Goal: Use online tool/utility: Utilize a website feature to perform a specific function

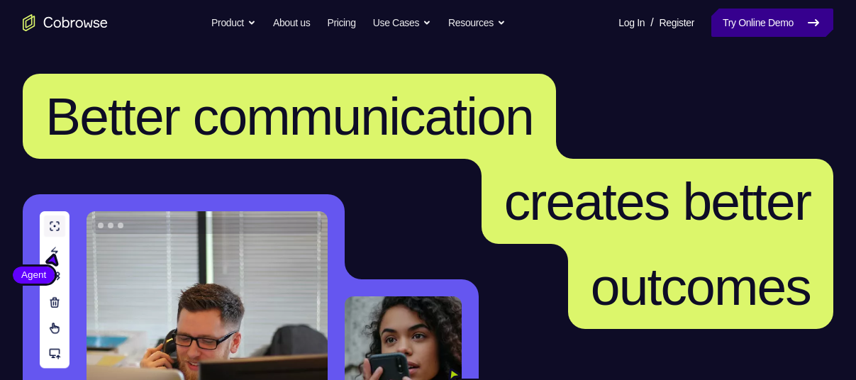
drag, startPoint x: 0, startPoint y: 0, endPoint x: 763, endPoint y: 33, distance: 764.0
click at [763, 33] on link "Try Online Demo" at bounding box center [772, 23] width 122 height 28
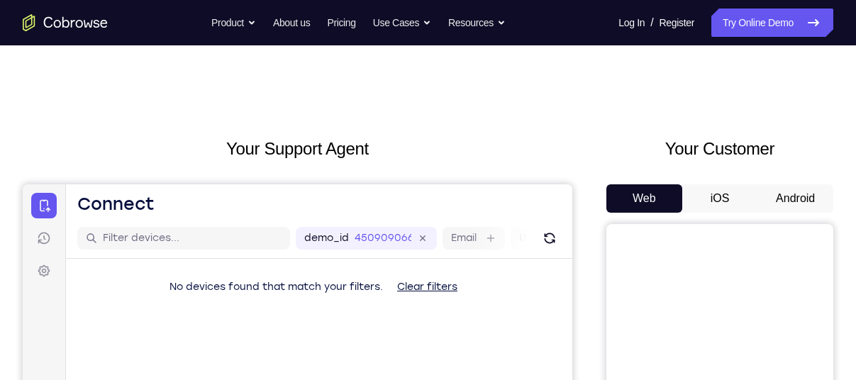
click at [782, 208] on button "Android" at bounding box center [796, 198] width 76 height 28
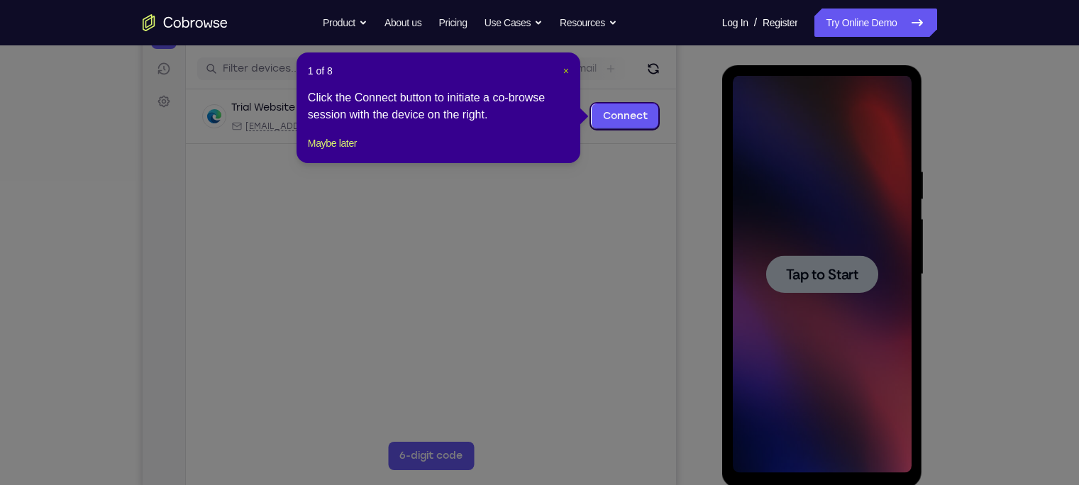
click at [563, 72] on span "×" at bounding box center [566, 70] width 6 height 11
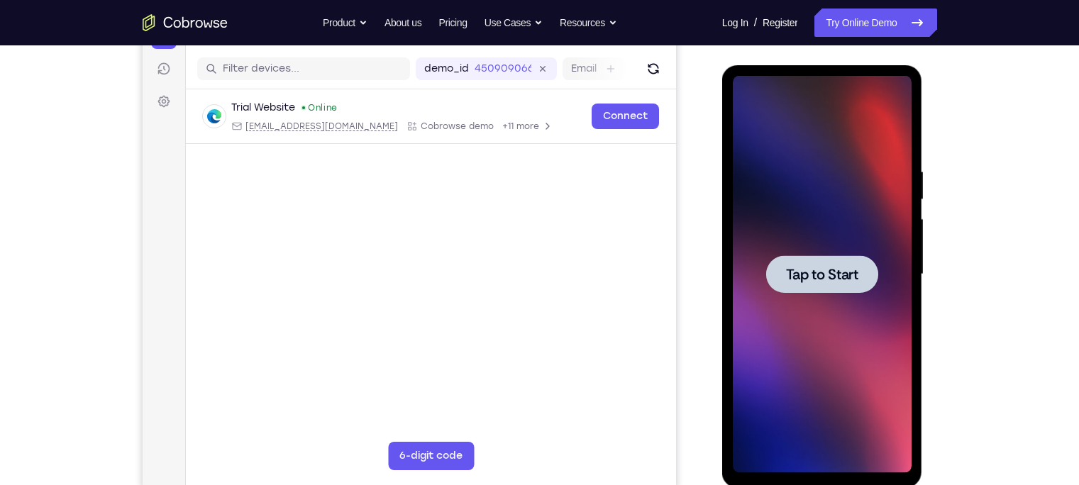
click at [819, 249] on div at bounding box center [822, 274] width 179 height 397
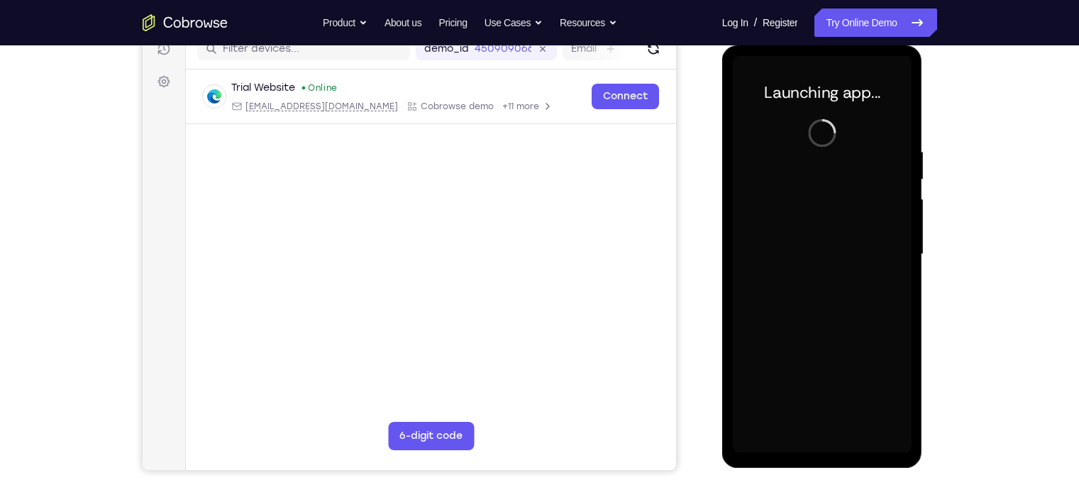
scroll to position [194, 0]
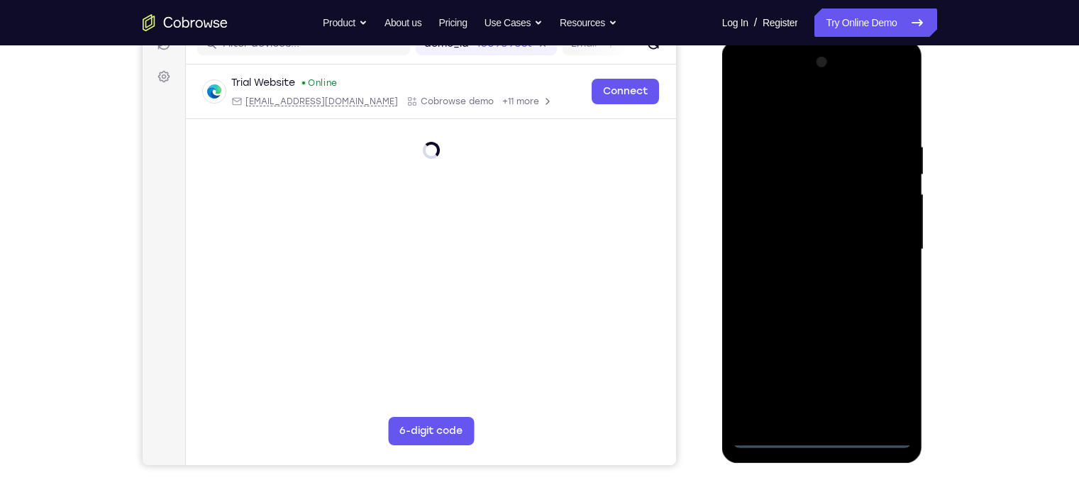
click at [823, 379] on div at bounding box center [822, 249] width 179 height 397
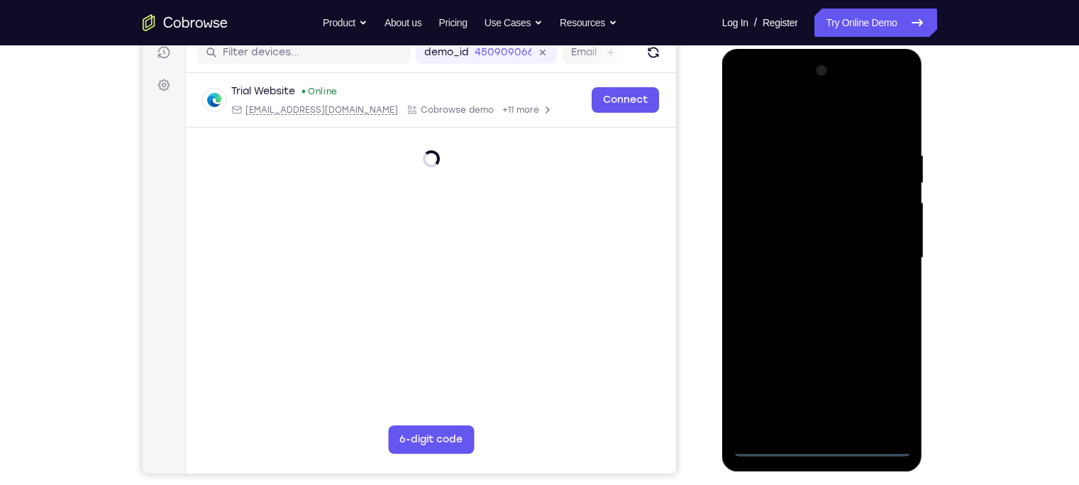
scroll to position [199, 0]
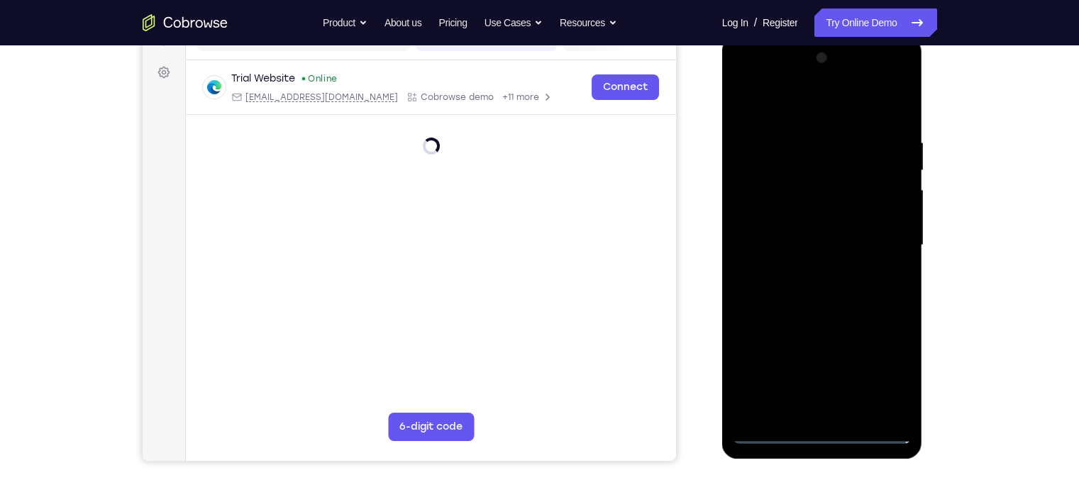
click at [855, 375] on div at bounding box center [822, 245] width 179 height 397
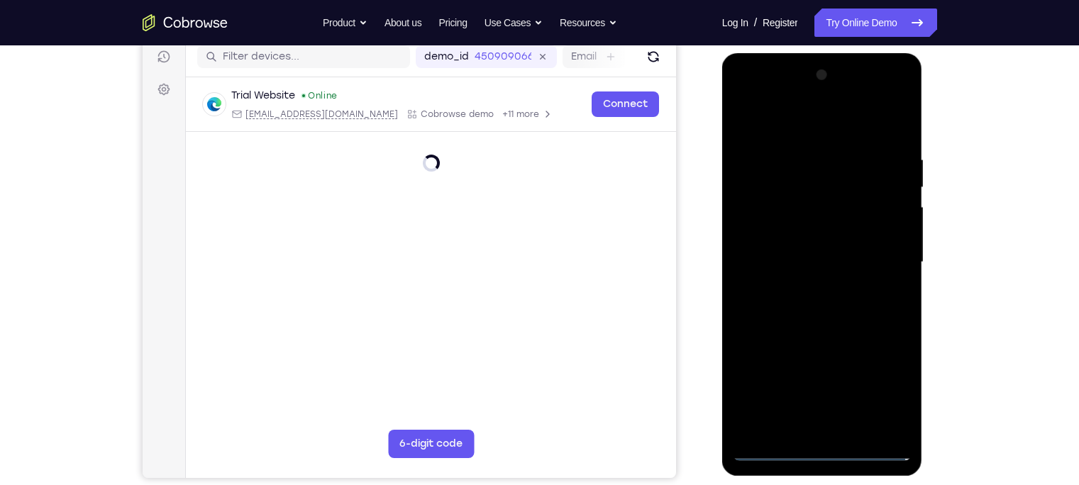
scroll to position [180, 0]
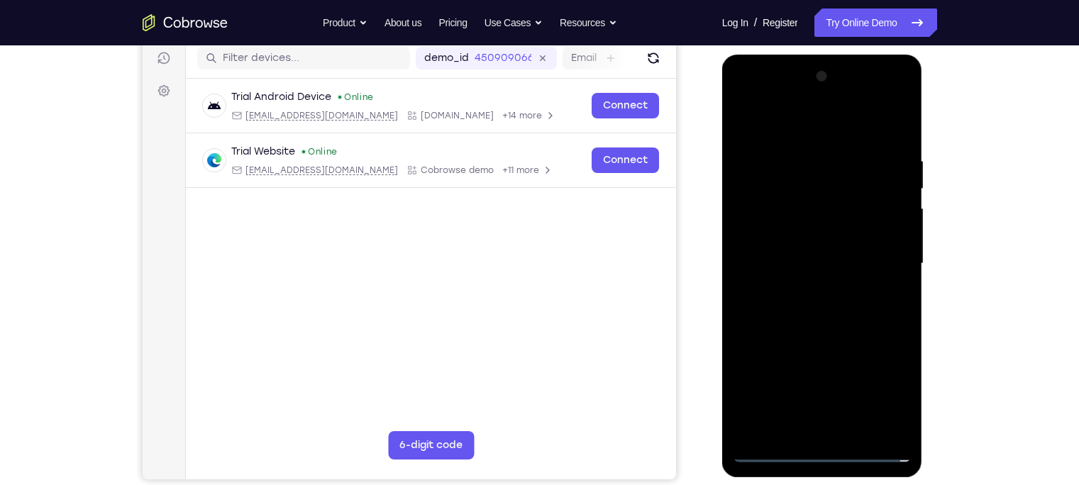
click at [747, 97] on div at bounding box center [822, 263] width 179 height 397
click at [855, 260] on div at bounding box center [822, 263] width 179 height 397
click at [806, 291] on div at bounding box center [822, 263] width 179 height 397
click at [794, 253] on div at bounding box center [822, 263] width 179 height 397
click at [802, 236] on div at bounding box center [822, 263] width 179 height 397
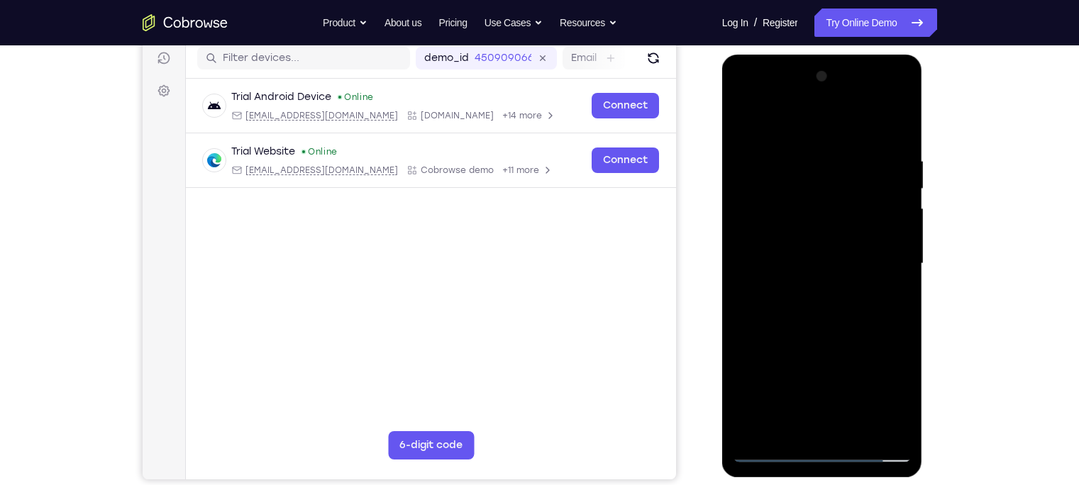
click at [812, 267] on div at bounding box center [822, 263] width 179 height 397
click at [855, 154] on div at bounding box center [822, 263] width 179 height 397
click at [845, 277] on div at bounding box center [822, 263] width 179 height 397
drag, startPoint x: 845, startPoint y: 277, endPoint x: 833, endPoint y: 250, distance: 29.9
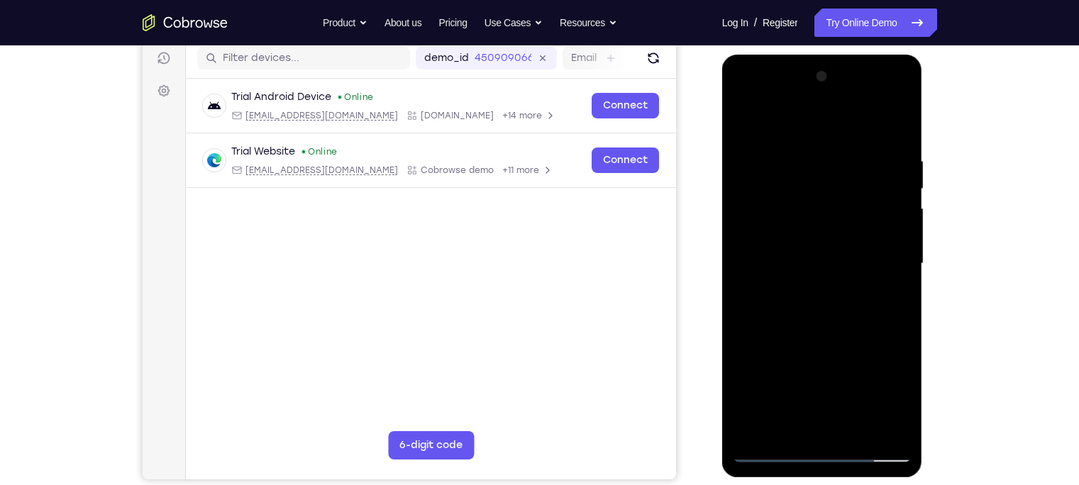
click at [833, 250] on div at bounding box center [822, 263] width 179 height 397
click at [845, 301] on div at bounding box center [822, 263] width 179 height 397
drag, startPoint x: 845, startPoint y: 301, endPoint x: 839, endPoint y: 239, distance: 62.7
click at [839, 239] on div at bounding box center [822, 263] width 179 height 397
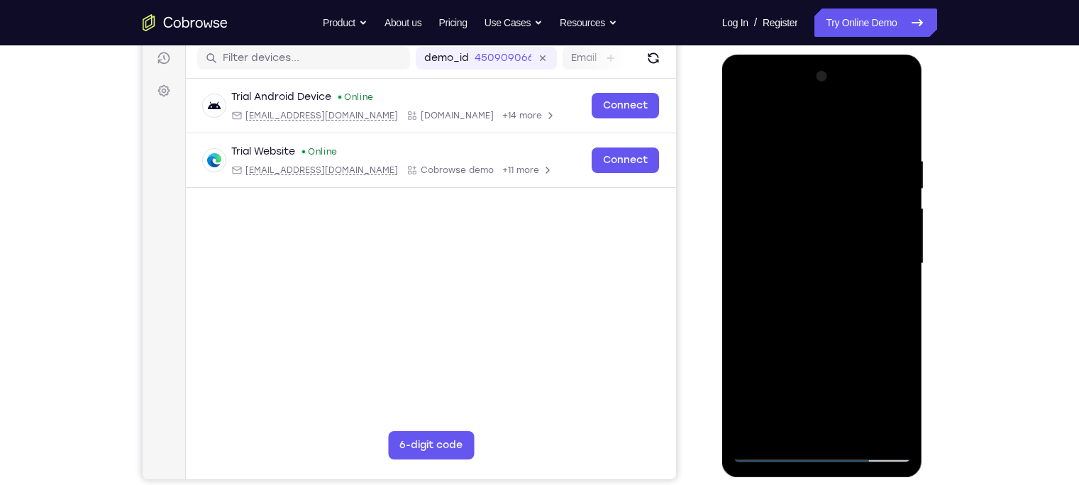
click at [839, 239] on div at bounding box center [822, 263] width 179 height 397
click at [855, 271] on div at bounding box center [822, 263] width 179 height 397
drag, startPoint x: 853, startPoint y: 230, endPoint x: 852, endPoint y: 341, distance: 111.4
click at [852, 341] on div at bounding box center [822, 263] width 179 height 397
click at [855, 162] on div at bounding box center [822, 263] width 179 height 397
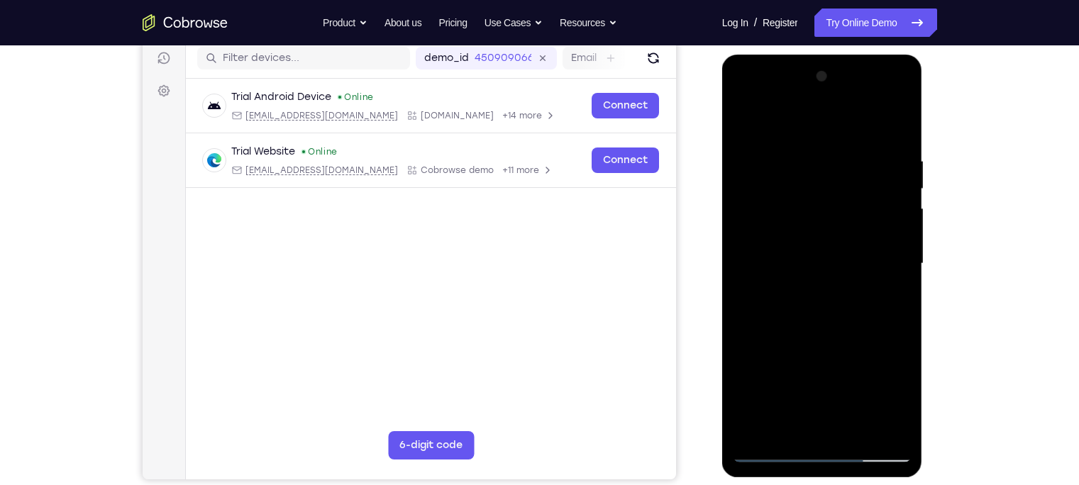
drag, startPoint x: 830, startPoint y: 134, endPoint x: 824, endPoint y: 80, distance: 54.3
click at [824, 80] on div at bounding box center [822, 263] width 179 height 397
click at [855, 132] on div at bounding box center [822, 263] width 179 height 397
click at [793, 161] on div at bounding box center [822, 263] width 179 height 397
drag, startPoint x: 890, startPoint y: 161, endPoint x: 876, endPoint y: 165, distance: 13.9
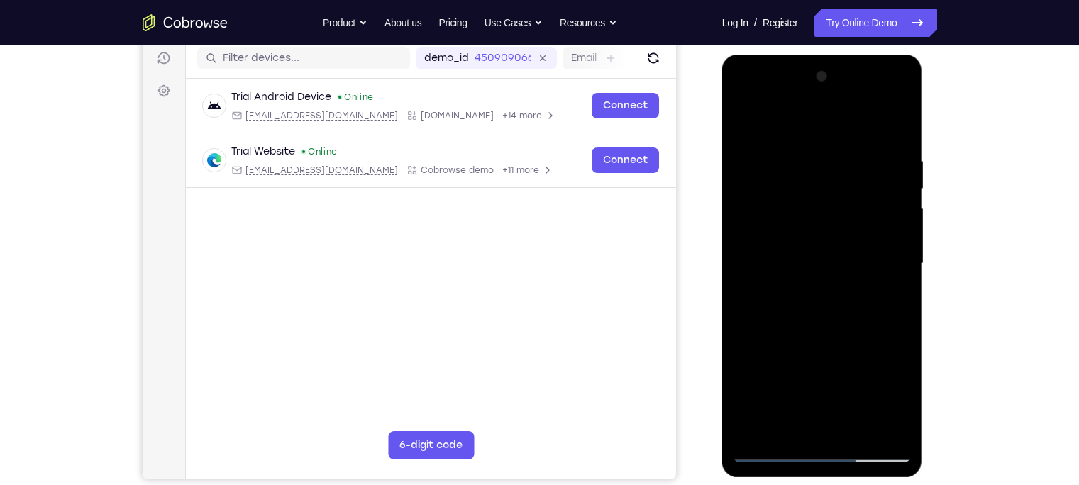
click at [855, 165] on div at bounding box center [822, 263] width 179 height 397
drag, startPoint x: 876, startPoint y: 165, endPoint x: 826, endPoint y: 200, distance: 61.0
click at [826, 200] on div at bounding box center [822, 263] width 179 height 397
drag, startPoint x: 880, startPoint y: 184, endPoint x: 794, endPoint y: 190, distance: 85.4
click at [794, 190] on div at bounding box center [822, 263] width 179 height 397
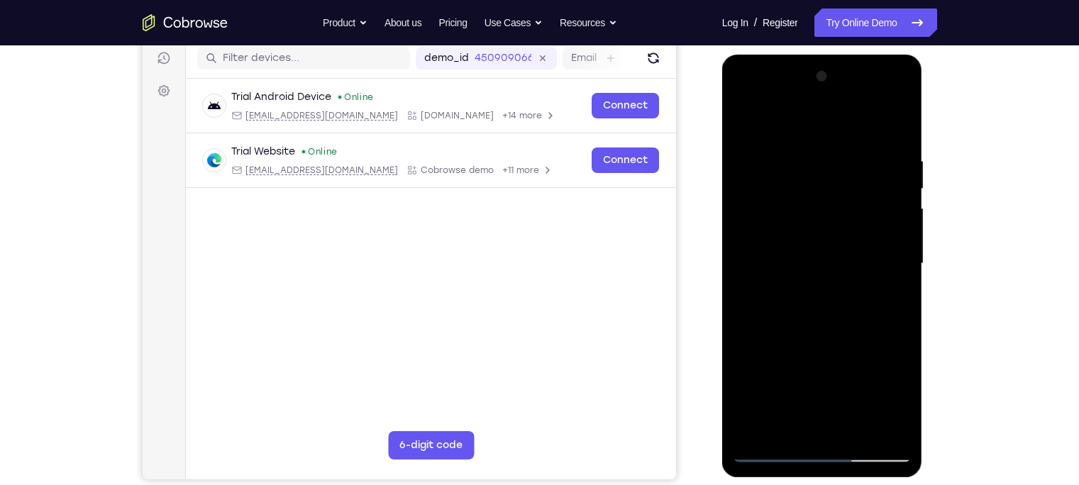
click at [855, 161] on div at bounding box center [822, 263] width 179 height 397
click at [855, 219] on div at bounding box center [822, 263] width 179 height 397
click at [855, 184] on div at bounding box center [822, 263] width 179 height 397
click at [855, 130] on div at bounding box center [822, 263] width 179 height 397
